Goal: Task Accomplishment & Management: Complete application form

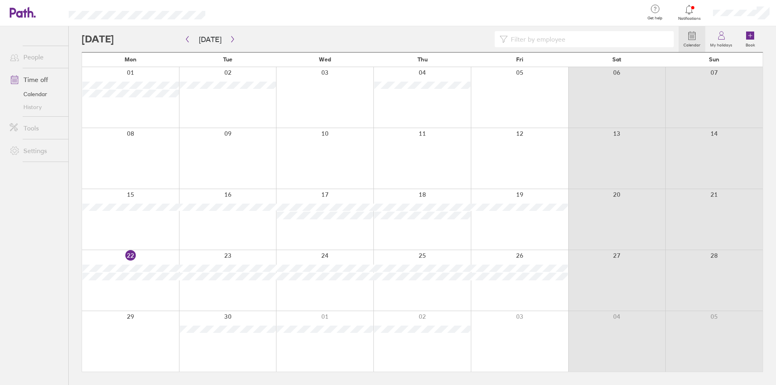
click at [130, 329] on div at bounding box center [130, 341] width 97 height 61
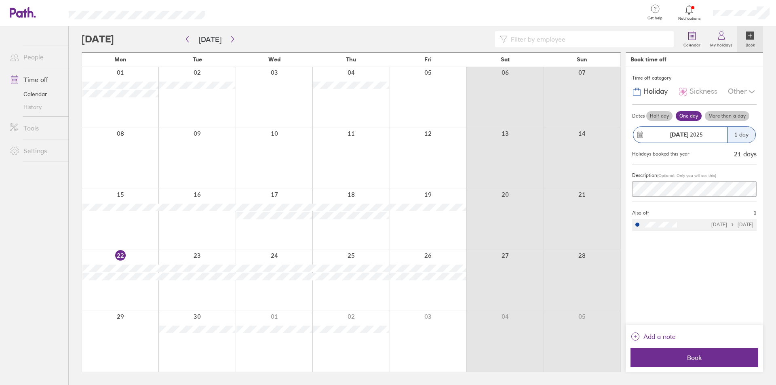
click at [742, 98] on div "Other" at bounding box center [742, 91] width 29 height 15
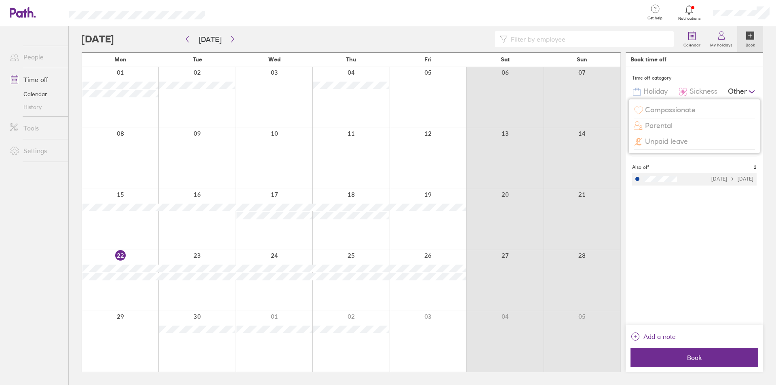
click at [678, 142] on span "Unpaid leave" at bounding box center [666, 141] width 43 height 8
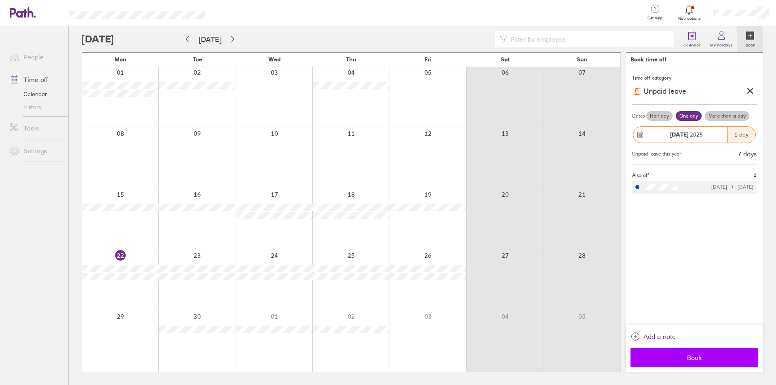
click at [705, 356] on span "Book" at bounding box center [694, 357] width 116 height 7
